Goal: Complete application form: Complete application form

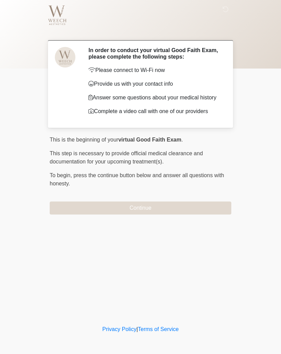
click at [194, 208] on button "Continue" at bounding box center [140, 207] width 181 height 13
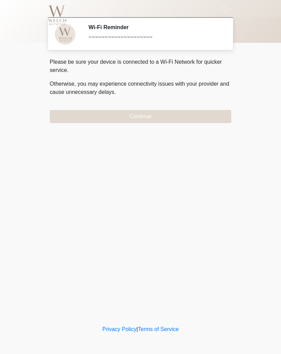
click at [74, 112] on button "Continue" at bounding box center [140, 116] width 181 height 13
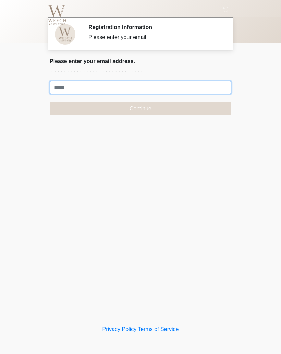
click at [65, 88] on input "Where should we email your treatment plan?" at bounding box center [140, 87] width 181 height 13
type input "**********"
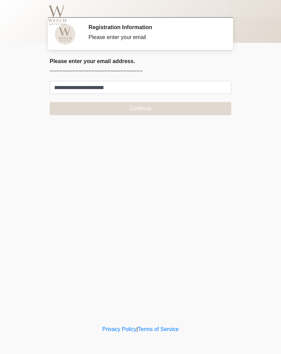
click at [178, 107] on button "Continue" at bounding box center [140, 108] width 181 height 13
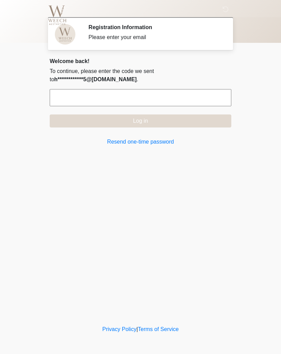
click at [179, 92] on input "text" at bounding box center [140, 97] width 181 height 17
type input "******"
click at [187, 120] on button "Log in" at bounding box center [140, 120] width 181 height 13
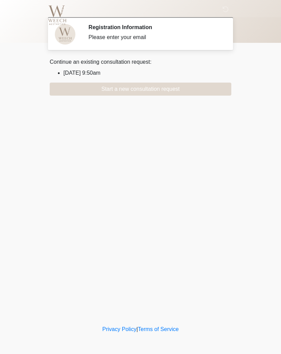
click at [63, 70] on li "[DATE] 9:50am" at bounding box center [147, 73] width 168 height 8
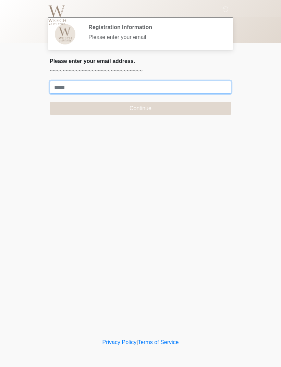
click at [61, 86] on input "Where should we email your treatment plan?" at bounding box center [140, 87] width 181 height 13
type input "**********"
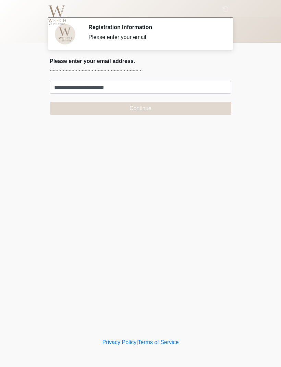
click at [169, 110] on button "Continue" at bounding box center [140, 108] width 181 height 13
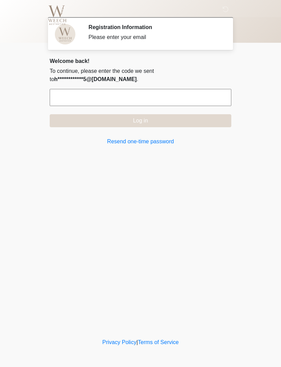
click at [170, 97] on input "text" at bounding box center [140, 97] width 181 height 17
type input "******"
click at [205, 120] on button "Log in" at bounding box center [140, 120] width 181 height 13
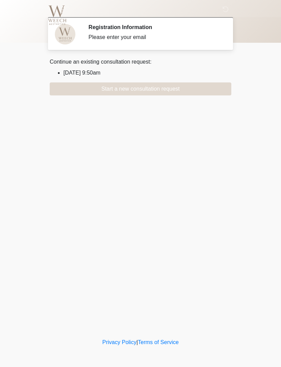
click at [96, 70] on li "2025/09/09 9:50am" at bounding box center [147, 73] width 168 height 8
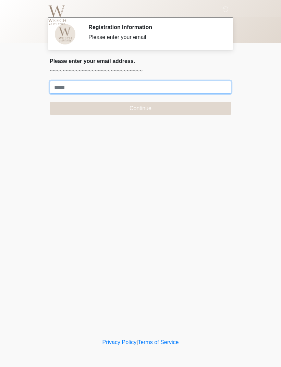
click at [174, 83] on input "Where should we email your treatment plan?" at bounding box center [140, 87] width 181 height 13
type input "**********"
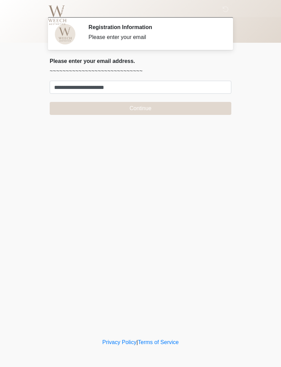
click at [168, 103] on button "Continue" at bounding box center [140, 108] width 181 height 13
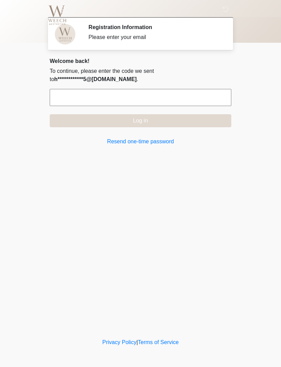
click at [172, 96] on input "text" at bounding box center [140, 97] width 181 height 17
type input "******"
click at [201, 123] on button "Log in" at bounding box center [140, 120] width 181 height 13
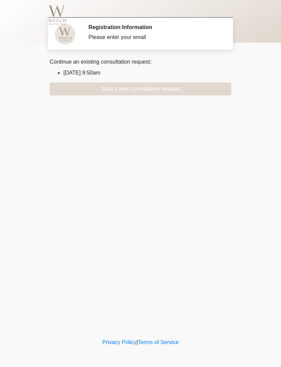
click at [62, 94] on button "Start a new consultation request" at bounding box center [140, 89] width 181 height 13
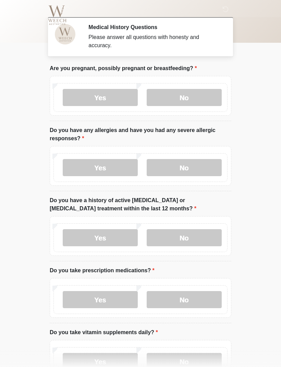
click at [201, 98] on label "No" at bounding box center [184, 97] width 75 height 17
click at [206, 169] on label "No" at bounding box center [184, 167] width 75 height 17
click at [202, 237] on label "No" at bounding box center [184, 237] width 75 height 17
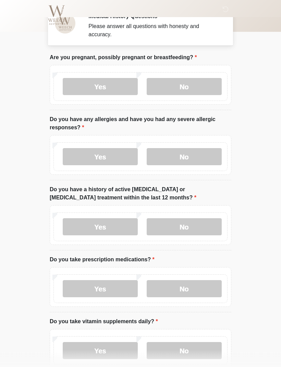
click at [201, 285] on label "No" at bounding box center [184, 289] width 75 height 17
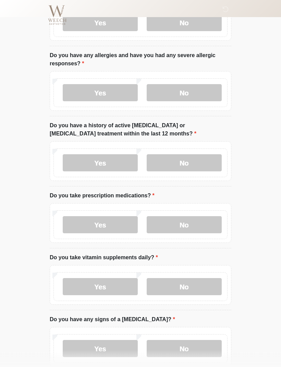
scroll to position [84, 0]
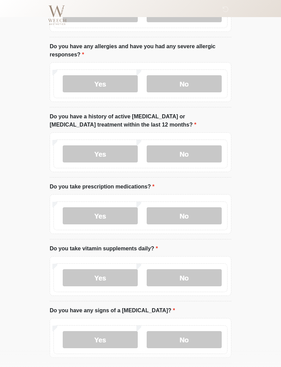
click at [199, 276] on label "No" at bounding box center [184, 277] width 75 height 17
click at [177, 334] on label "No" at bounding box center [184, 339] width 75 height 17
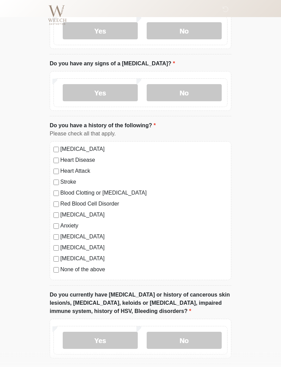
scroll to position [332, 0]
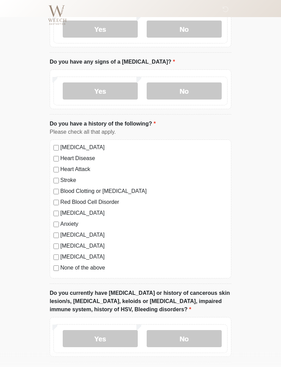
click at [85, 268] on label "None of the above" at bounding box center [143, 268] width 167 height 8
click at [203, 337] on label "No" at bounding box center [184, 339] width 75 height 17
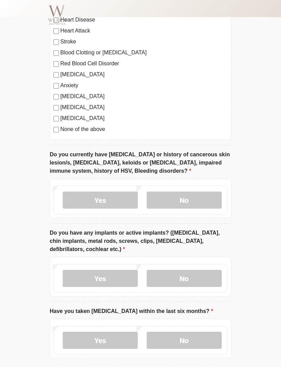
scroll to position [471, 0]
click at [206, 270] on label "No" at bounding box center [184, 278] width 75 height 17
click at [190, 337] on label "No" at bounding box center [184, 340] width 75 height 17
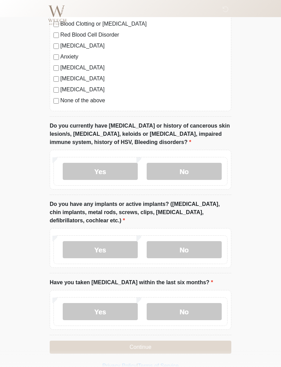
click at [156, 343] on button "Continue" at bounding box center [140, 347] width 181 height 13
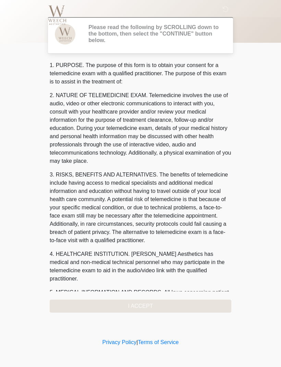
scroll to position [0, 0]
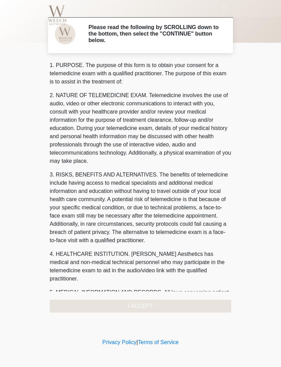
click at [165, 305] on div "1. PURPOSE. The purpose of this form is to obtain your consent for a telemedici…" at bounding box center [140, 187] width 181 height 252
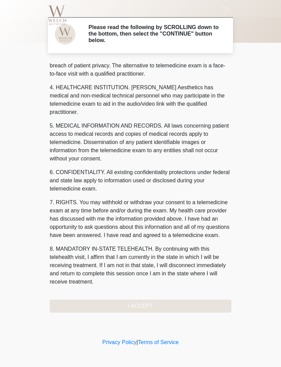
click at [172, 302] on div "1. PURPOSE. The purpose of this form is to obtain your consent for a telemedici…" at bounding box center [140, 187] width 181 height 252
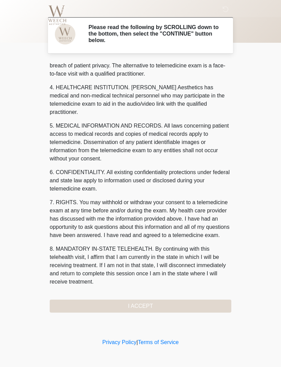
click at [157, 308] on button "I ACCEPT" at bounding box center [140, 306] width 181 height 13
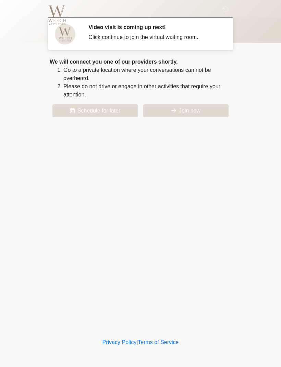
click at [198, 111] on button "Join now" at bounding box center [185, 110] width 85 height 13
